Goal: Find specific page/section: Find specific page/section

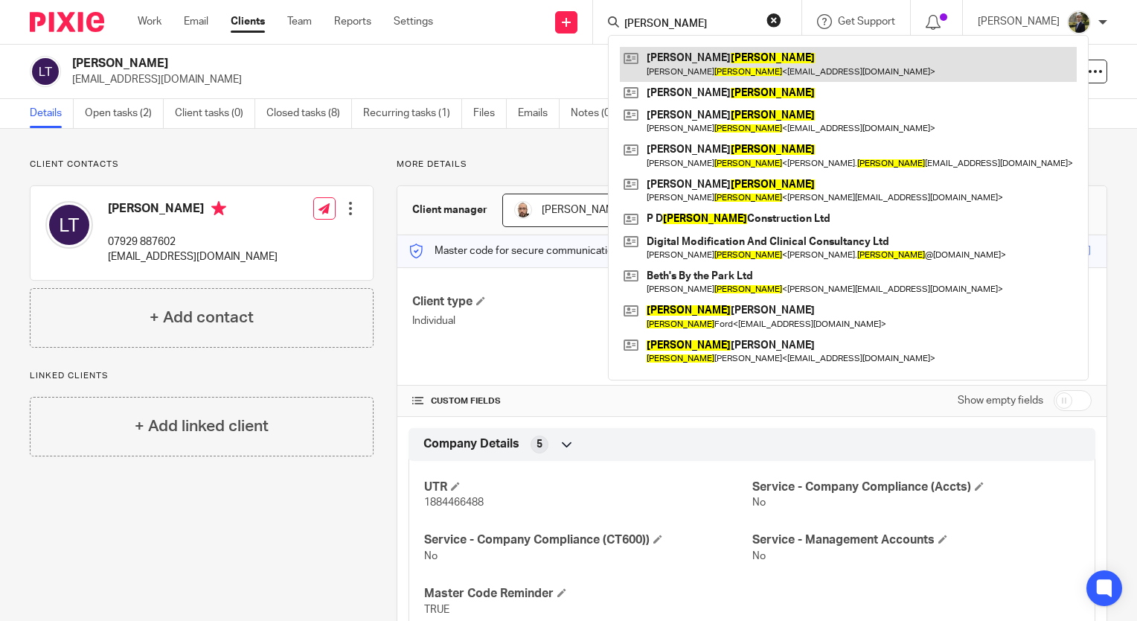
click at [734, 63] on link at bounding box center [848, 64] width 457 height 34
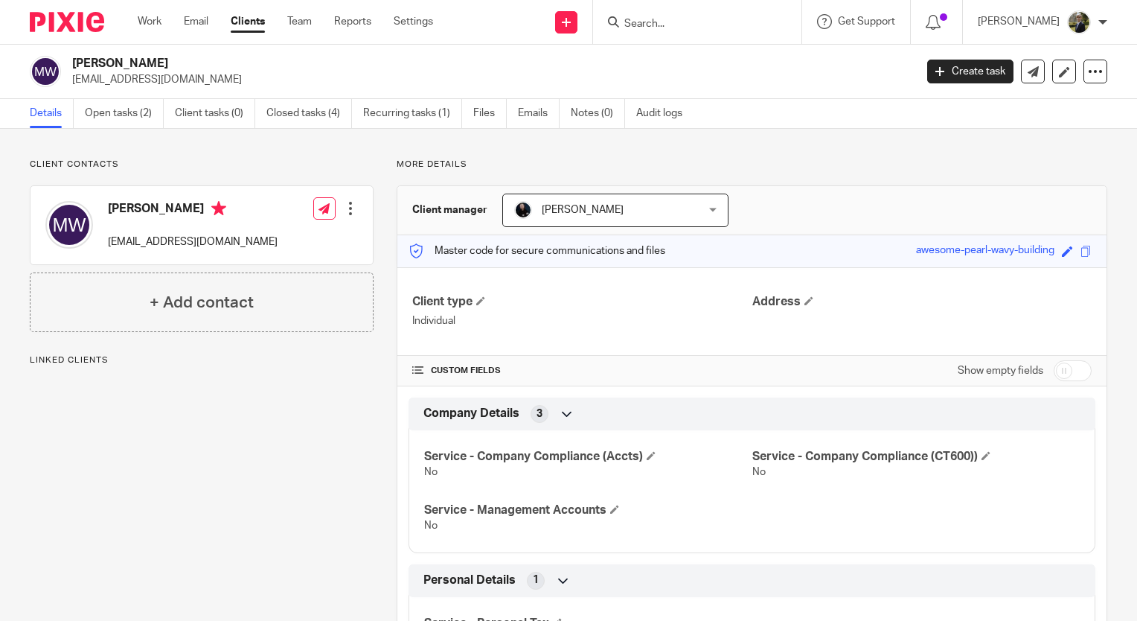
click at [694, 18] on input "Search" at bounding box center [690, 24] width 134 height 13
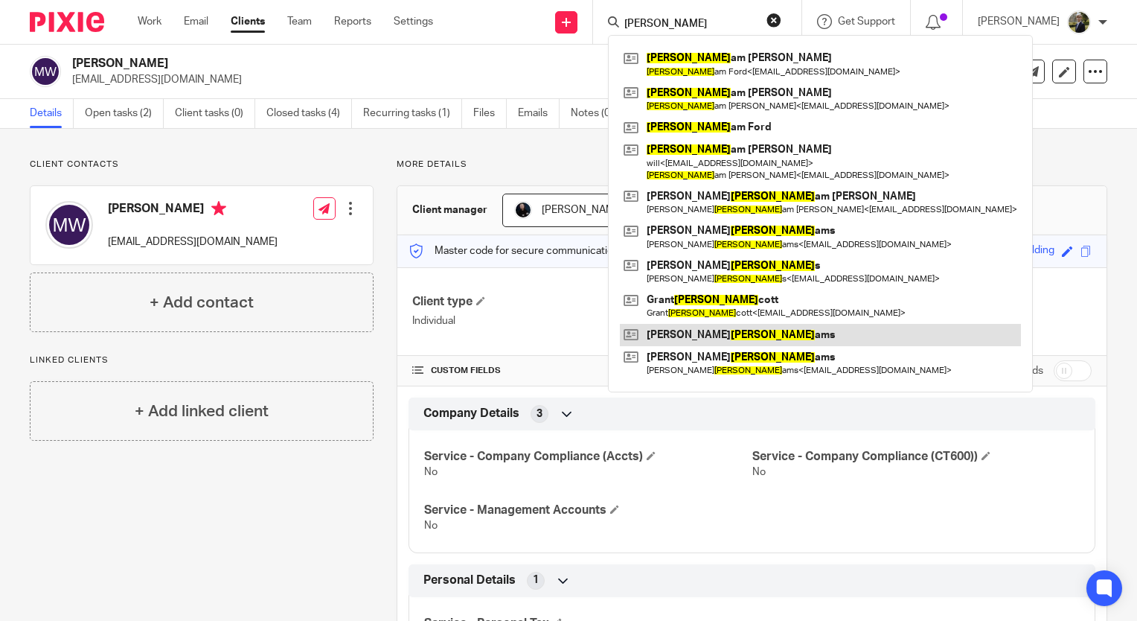
type input "[PERSON_NAME]"
click at [711, 335] on link at bounding box center [820, 335] width 401 height 22
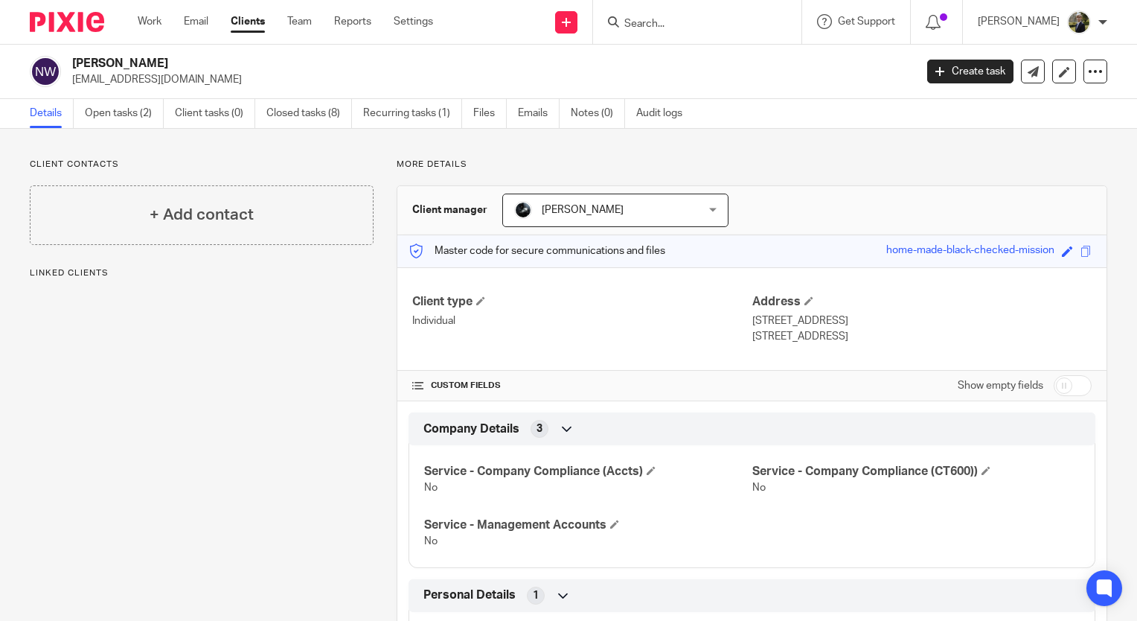
click at [667, 34] on div at bounding box center [697, 22] width 208 height 44
click at [672, 28] on input "Search" at bounding box center [690, 24] width 134 height 13
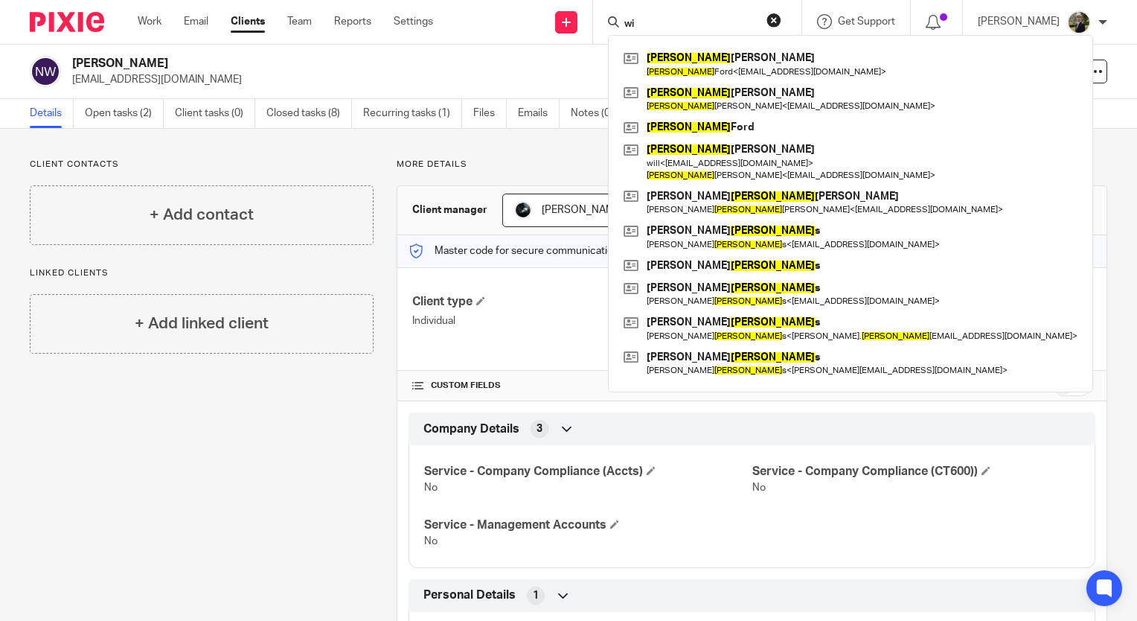
type input "w"
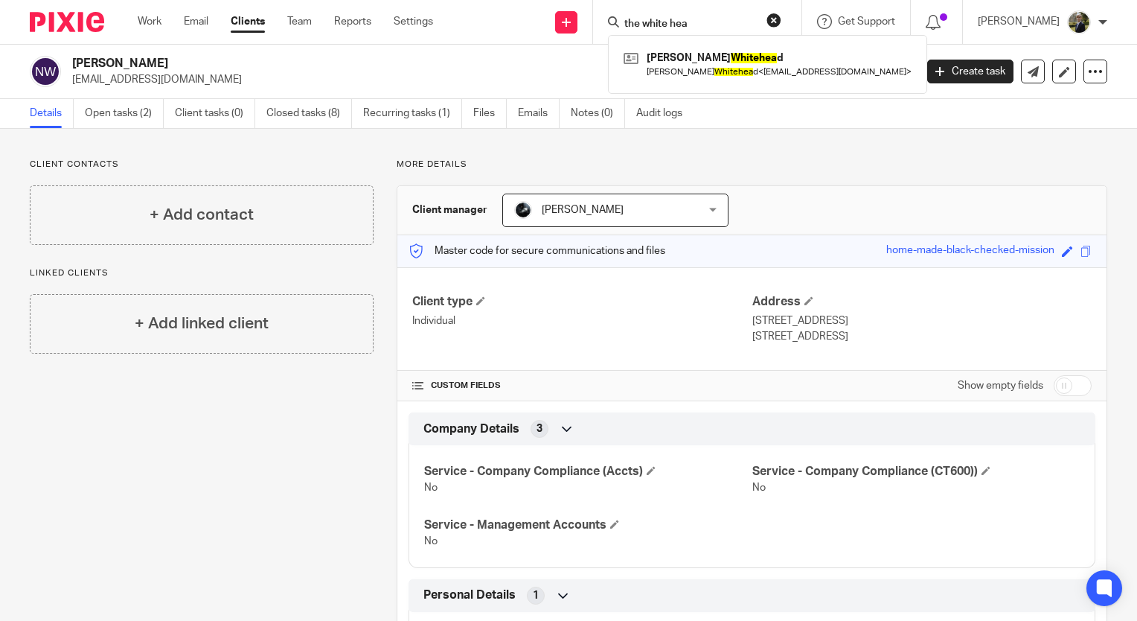
type input "the white hea"
click at [781, 19] on button "reset" at bounding box center [773, 20] width 15 height 15
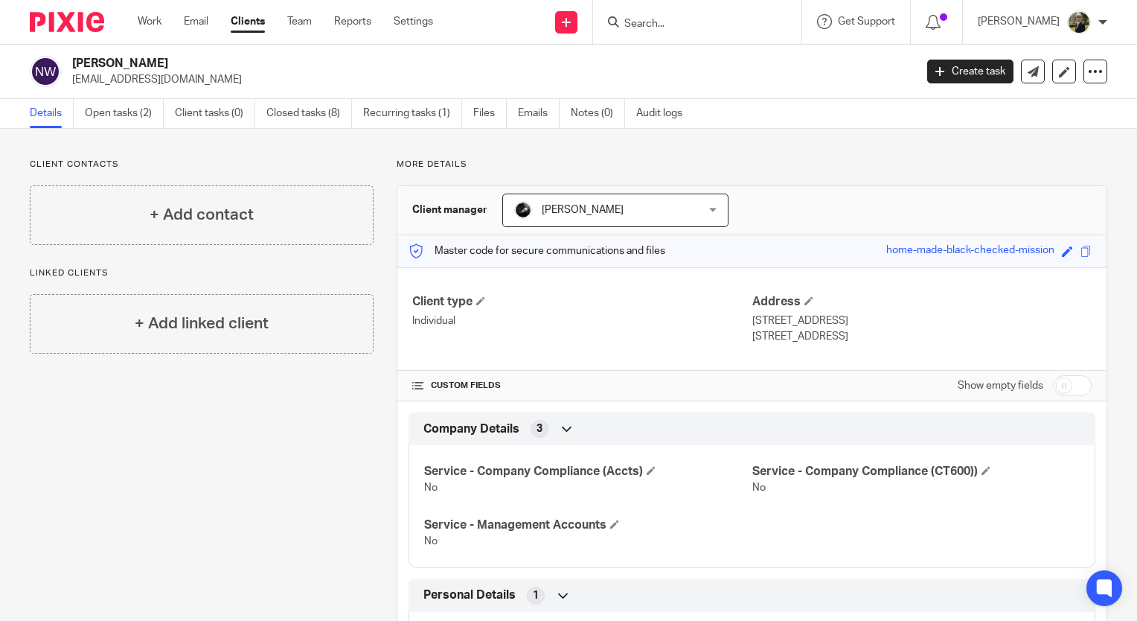
click at [732, 20] on input "Search" at bounding box center [690, 24] width 134 height 13
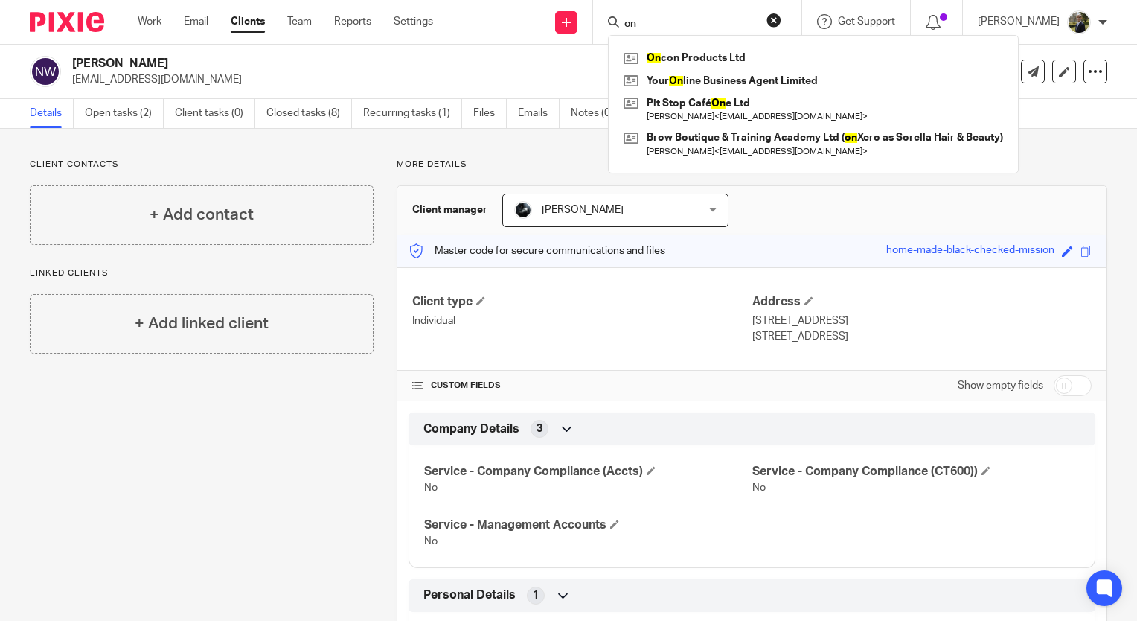
type input "o"
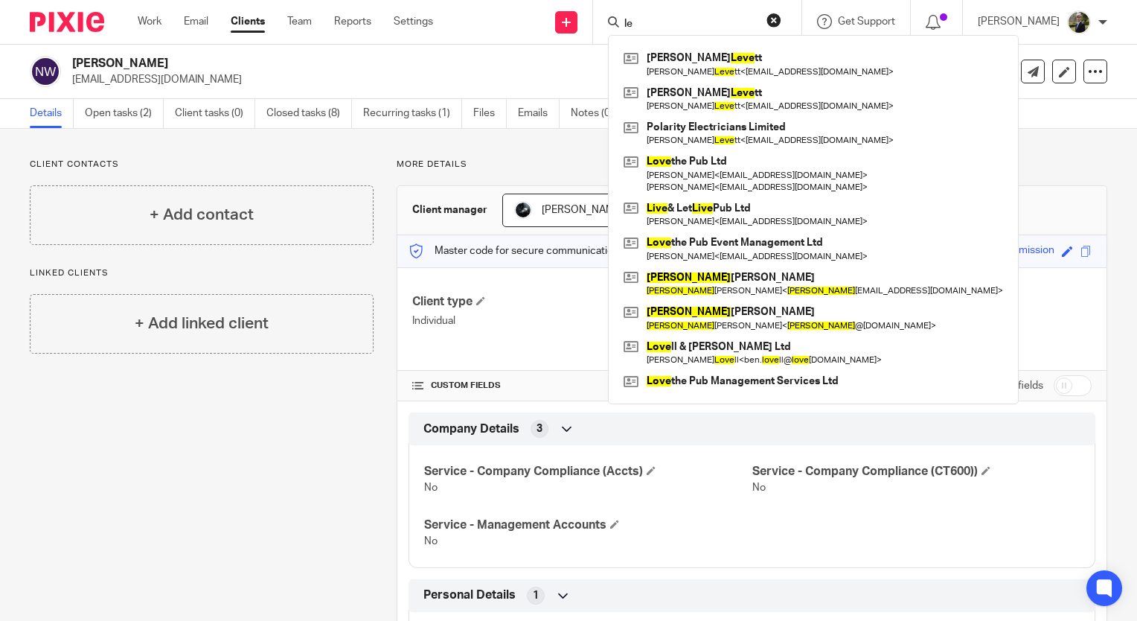
type input "l"
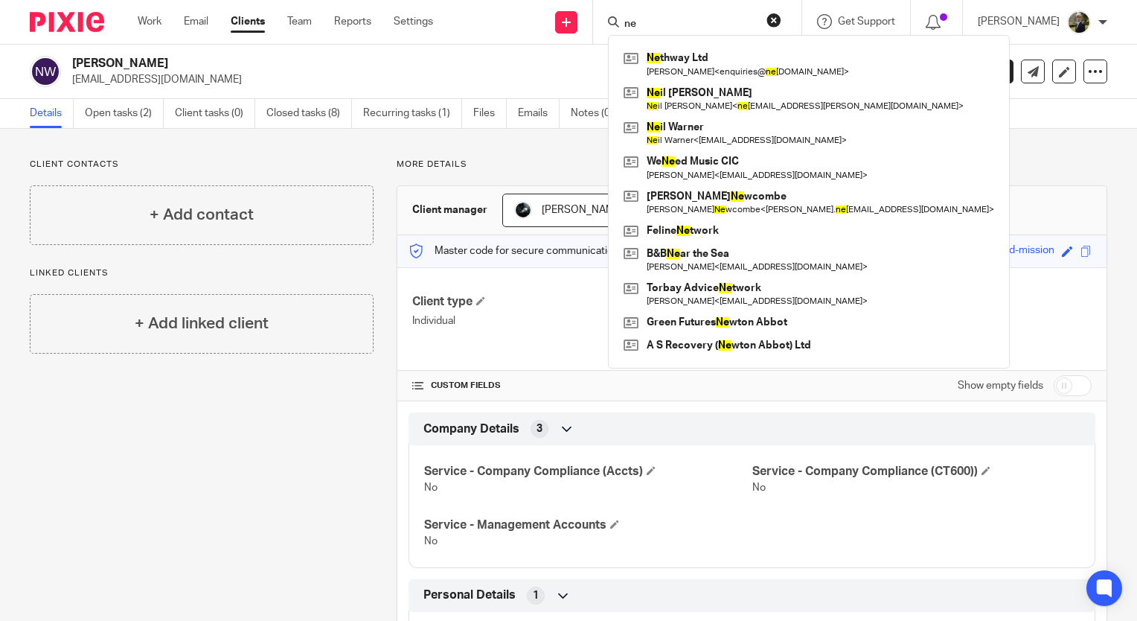
type input "n"
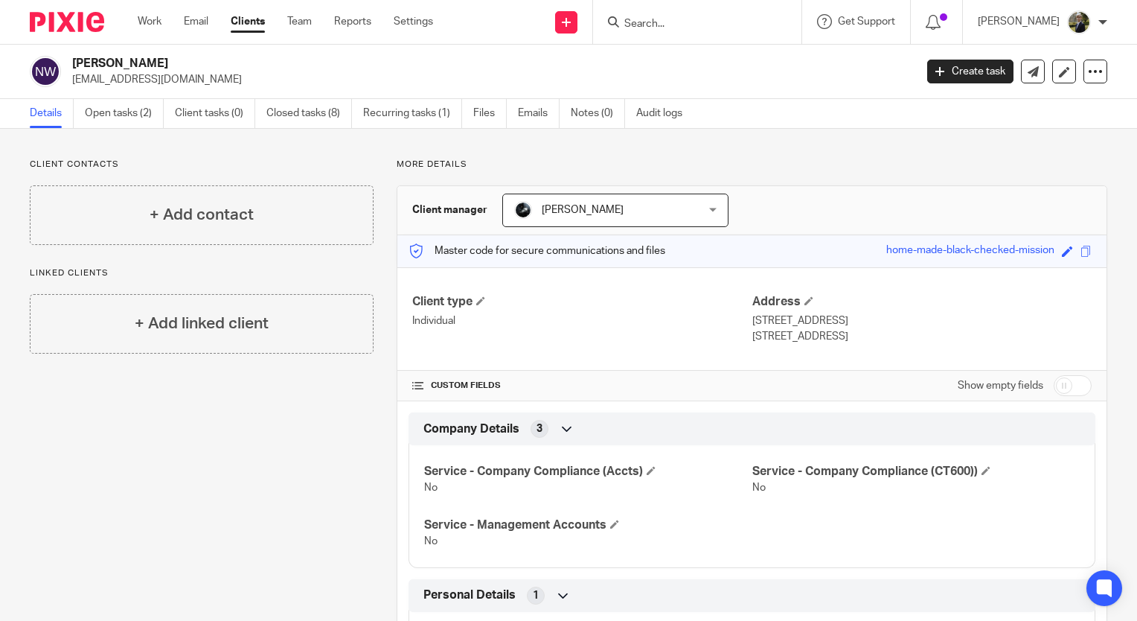
click at [76, 26] on img at bounding box center [67, 22] width 74 height 20
